Goal: Find specific page/section: Find specific page/section

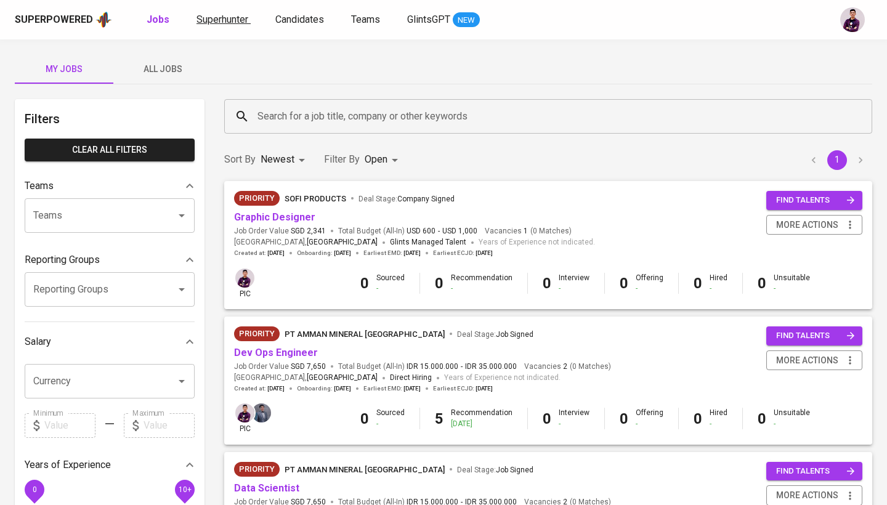
click at [237, 15] on span "Superhunter" at bounding box center [222, 20] width 52 height 12
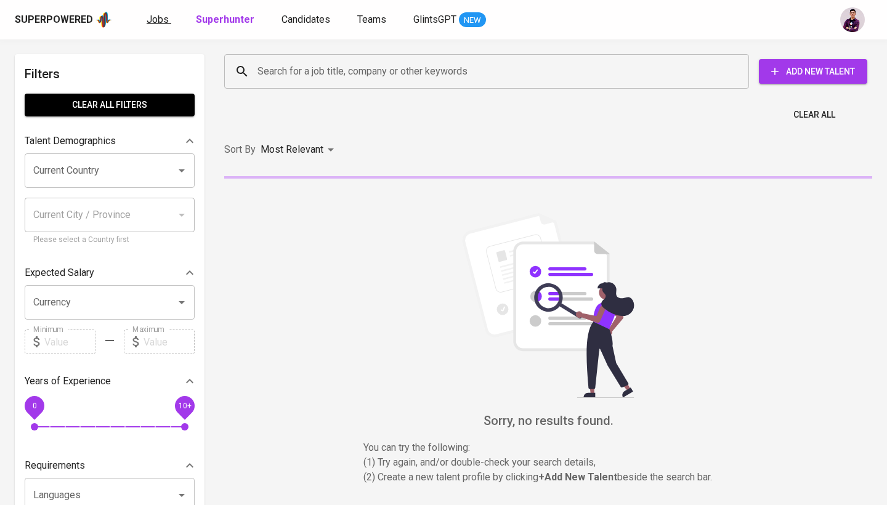
click at [156, 15] on span "Jobs" at bounding box center [158, 20] width 22 height 12
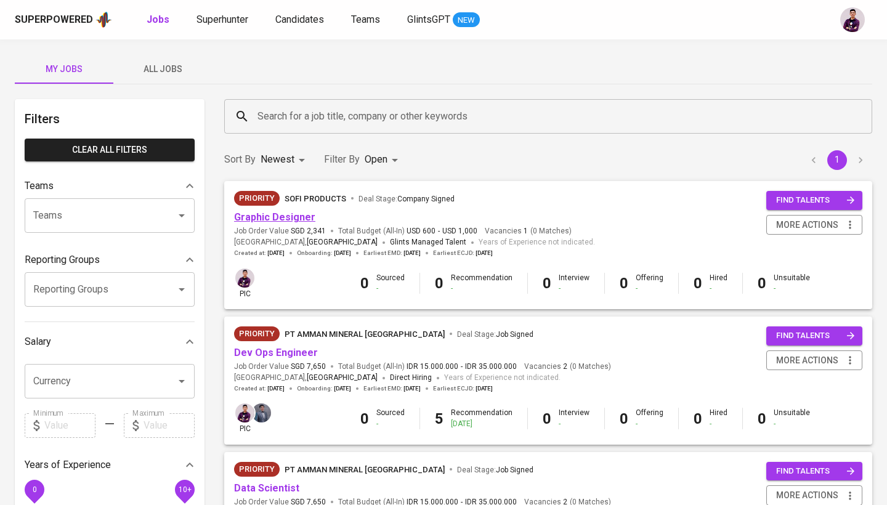
click at [287, 214] on link "Graphic Designer" at bounding box center [274, 217] width 81 height 12
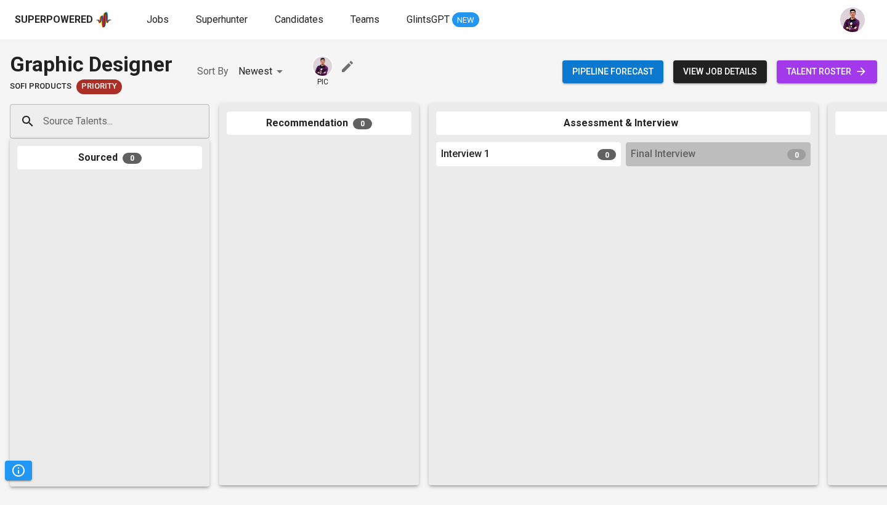
click at [827, 63] on link "talent roster" at bounding box center [827, 71] width 100 height 23
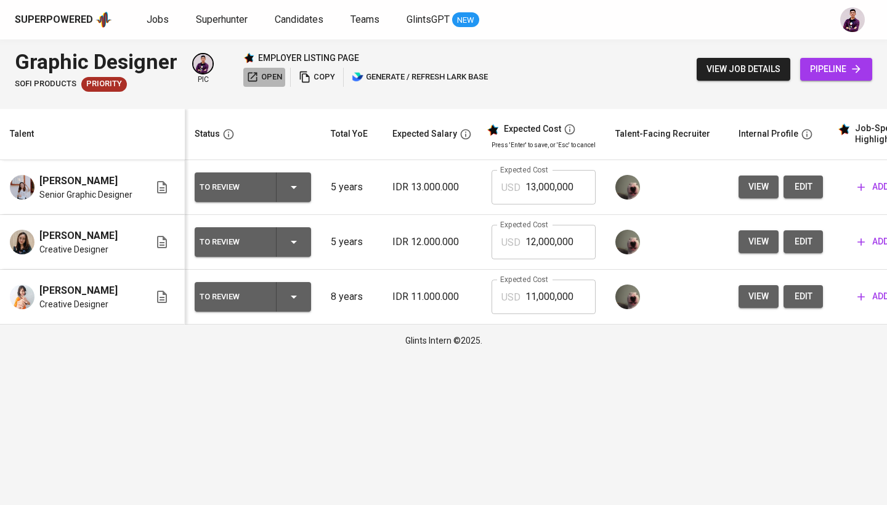
click at [276, 83] on span "open" at bounding box center [264, 77] width 36 height 14
click at [330, 78] on span "copy" at bounding box center [317, 77] width 36 height 14
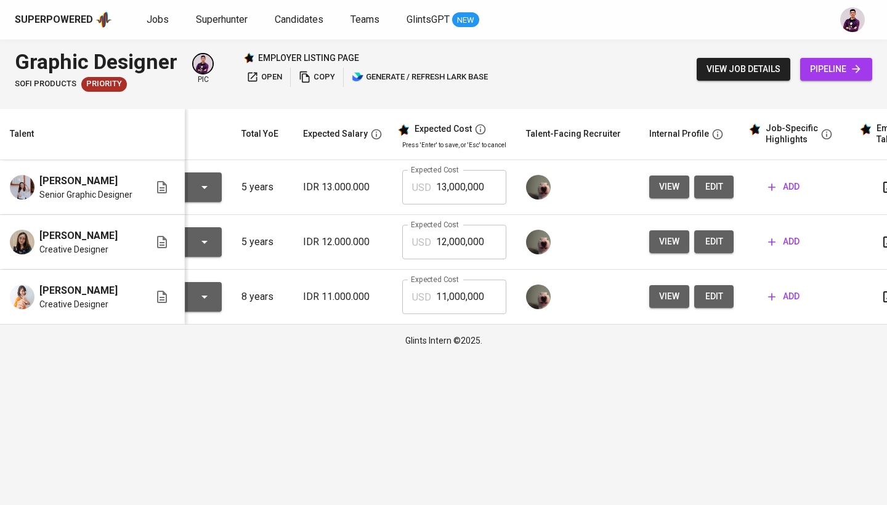
scroll to position [0, 117]
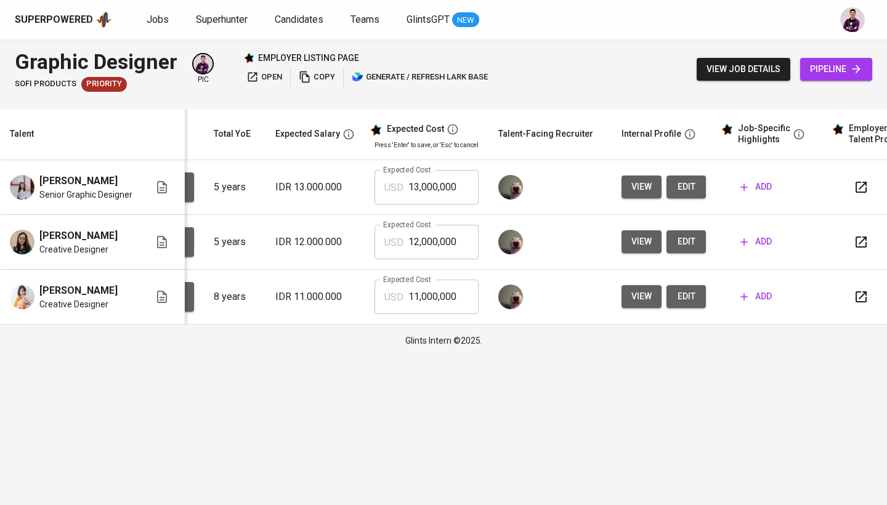
click at [860, 187] on icon "button" at bounding box center [861, 187] width 15 height 15
click at [314, 83] on span "copy" at bounding box center [317, 77] width 36 height 14
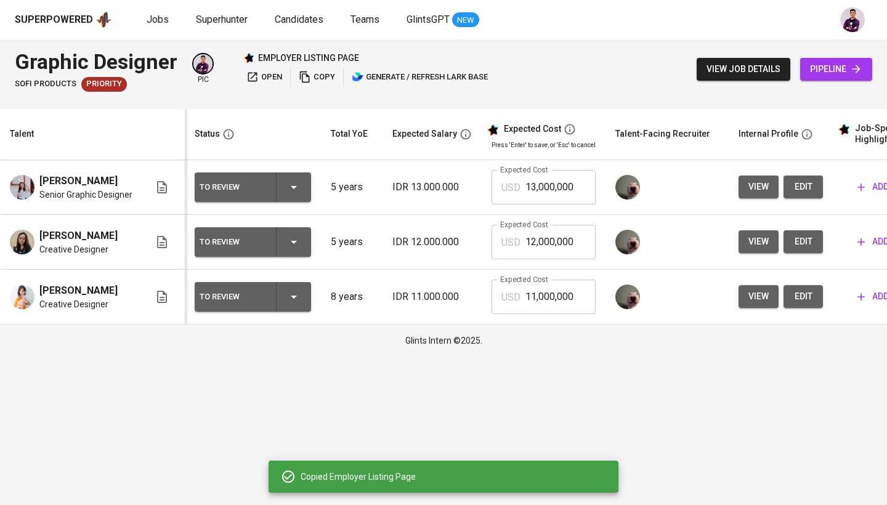
scroll to position [0, 0]
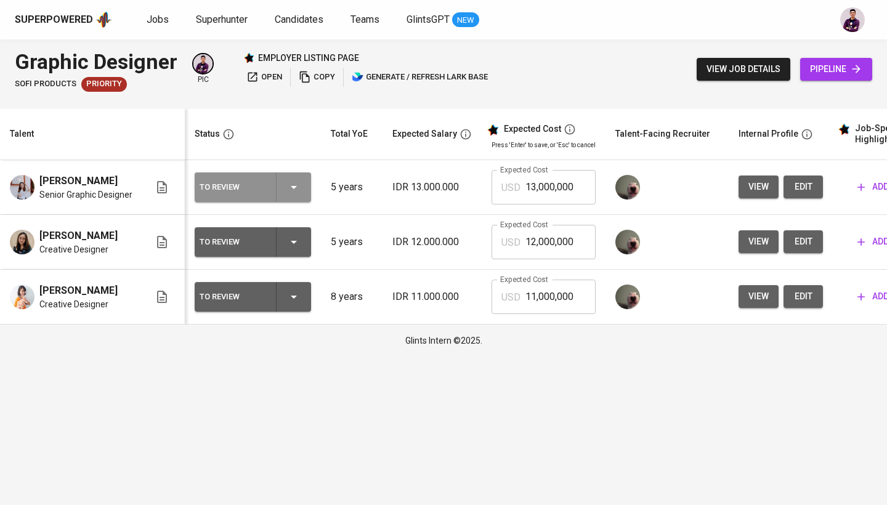
click at [297, 186] on icon "button" at bounding box center [293, 187] width 15 height 15
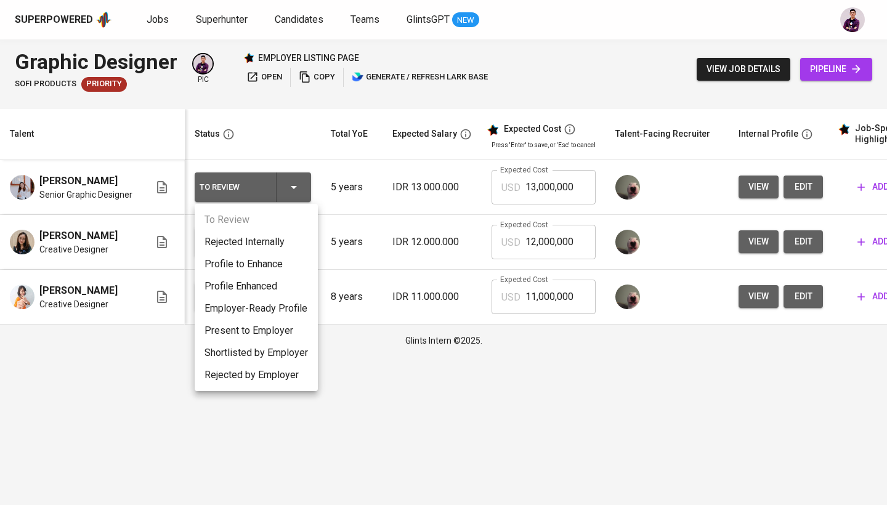
click at [156, 17] on div at bounding box center [443, 252] width 887 height 505
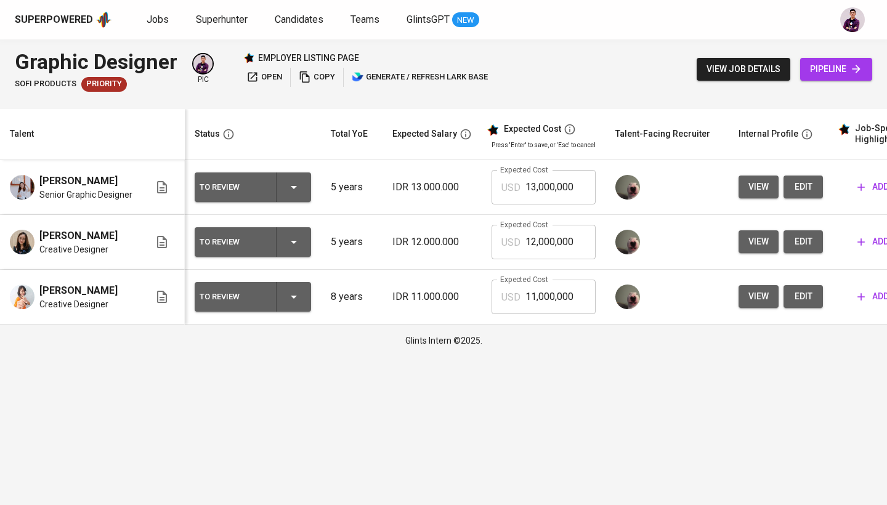
click at [224, 1] on div "Superpowered Jobs Superhunter Candidates Teams GlintsGPT NEW" at bounding box center [443, 19] width 887 height 39
